Goal: Information Seeking & Learning: Learn about a topic

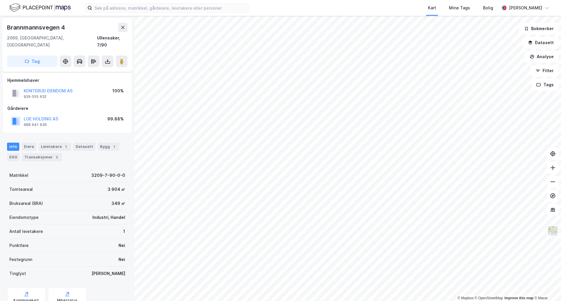
scroll to position [17, 0]
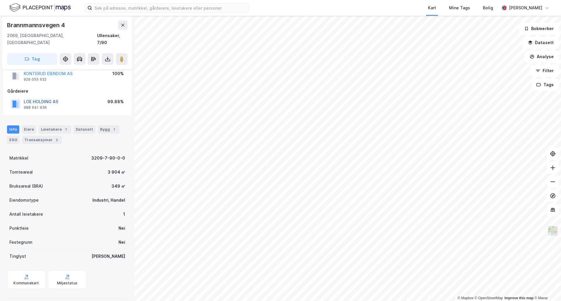
click at [0, 0] on button "LOE HOLDING AS" at bounding box center [0, 0] width 0 height 0
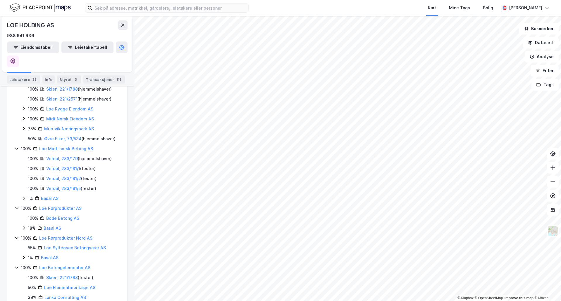
scroll to position [351, 0]
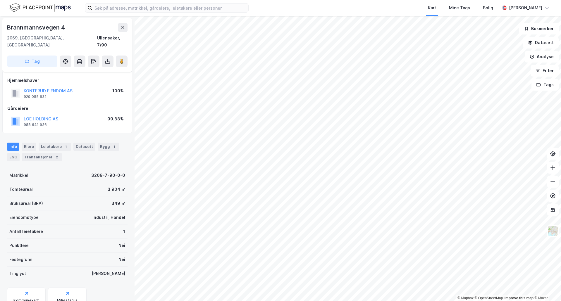
scroll to position [17, 0]
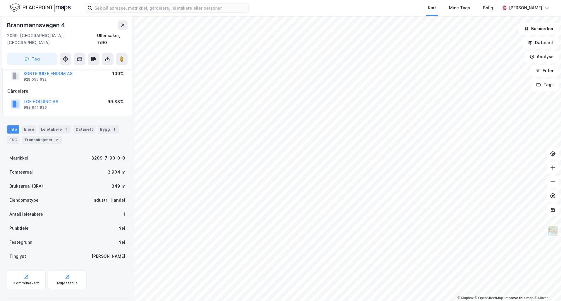
scroll to position [17, 0]
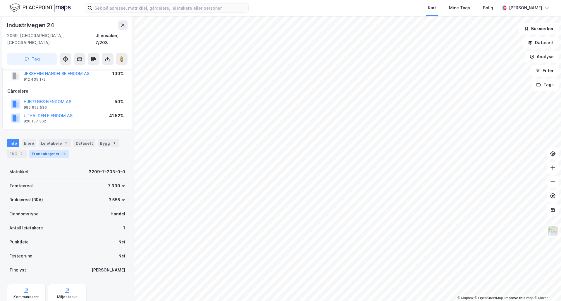
click at [55, 150] on div "Transaksjoner 14" at bounding box center [49, 154] width 40 height 8
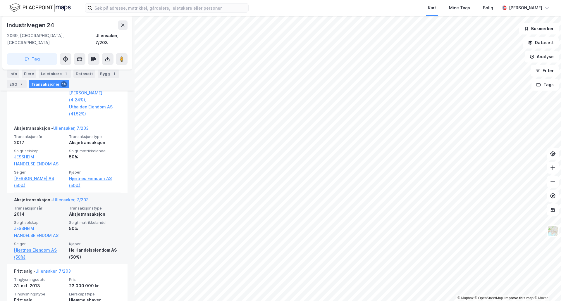
scroll to position [672, 0]
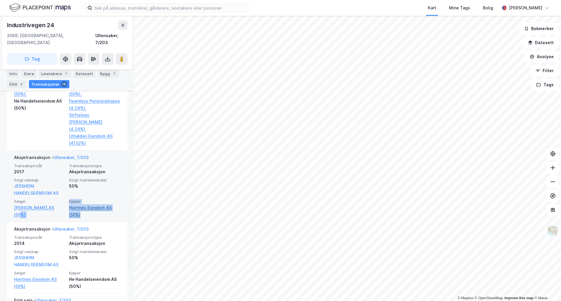
drag, startPoint x: 65, startPoint y: 193, endPoint x: 85, endPoint y: 201, distance: 21.3
click at [85, 201] on div "Transaksjonsår 2017 Transaksjonstype Aksjetransaksjon Solgt selskap JESSHEIM HA…" at bounding box center [67, 190] width 106 height 55
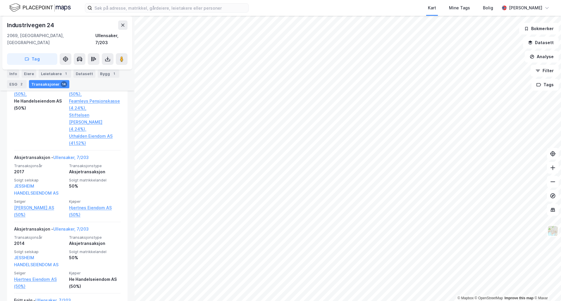
click at [128, 203] on div "Industrivegen 24 2069, [GEOGRAPHIC_DATA], [GEOGRAPHIC_DATA], 7/203 Tag Hjemmels…" at bounding box center [67, 158] width 134 height 285
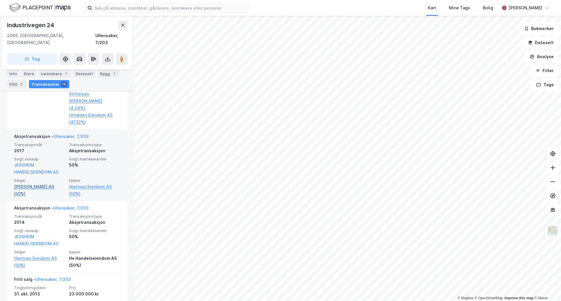
scroll to position [702, 0]
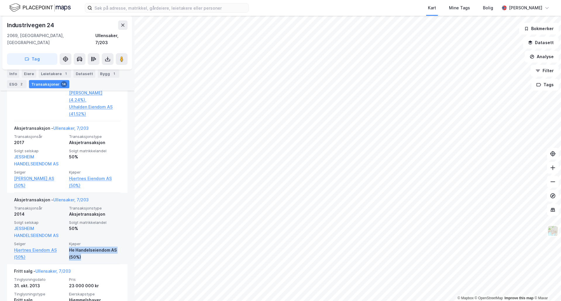
drag, startPoint x: 66, startPoint y: 236, endPoint x: 79, endPoint y: 240, distance: 13.6
click at [79, 240] on div "Transaksjonsår 2014 Transaksjonstype Aksjetransaksjon Solgt selskap JESSHEIM HA…" at bounding box center [67, 233] width 106 height 55
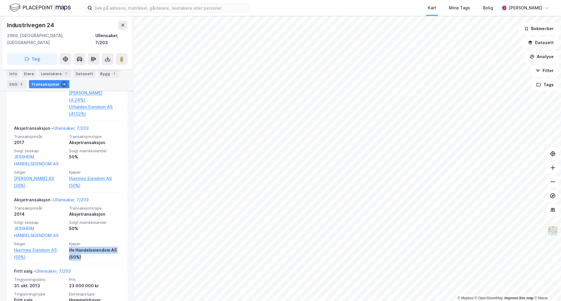
copy div "He Handelseiendom AS (50%)"
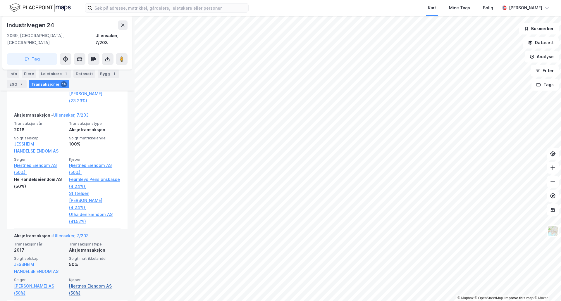
scroll to position [585, 0]
